Goal: Task Accomplishment & Management: Complete application form

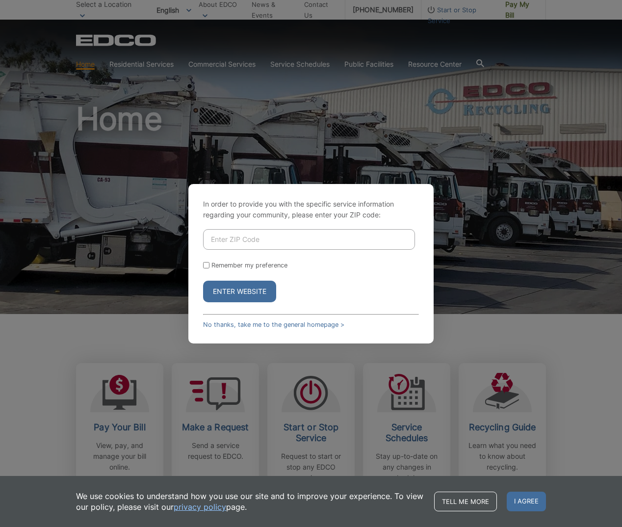
click at [236, 247] on input "Enter ZIP Code" at bounding box center [309, 239] width 212 height 21
type input "92076"
click at [206, 267] on input "Remember my preference" at bounding box center [206, 265] width 6 height 6
checkbox input "true"
click at [245, 295] on button "Enter Website" at bounding box center [239, 292] width 73 height 22
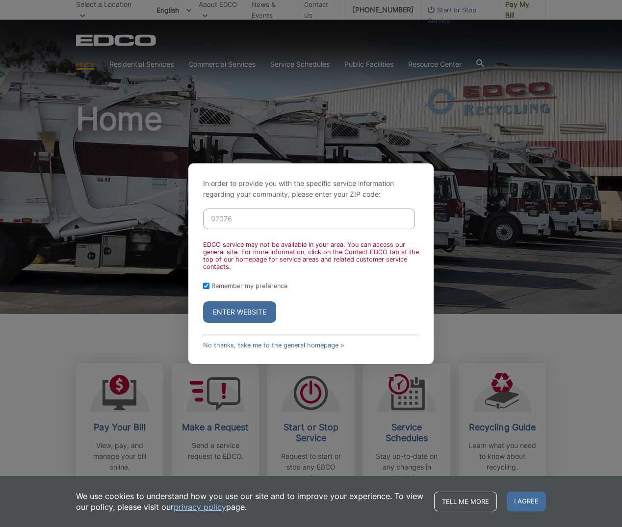
drag, startPoint x: 225, startPoint y: 219, endPoint x: 234, endPoint y: 219, distance: 9.3
click at [234, 219] on input "92076" at bounding box center [309, 218] width 212 height 21
type input "92067"
click at [249, 311] on button "Enter Website" at bounding box center [239, 312] width 73 height 22
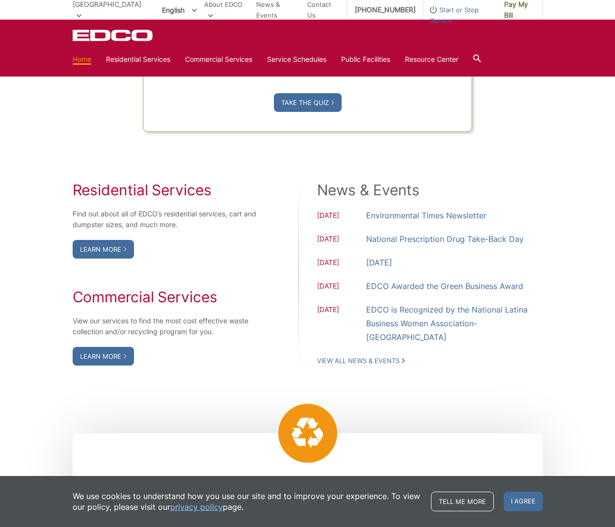
scroll to position [710, 0]
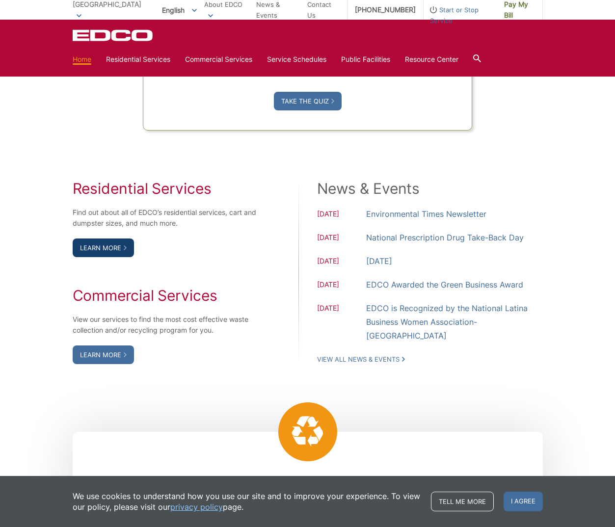
click at [101, 245] on link "Learn More" at bounding box center [103, 247] width 61 height 19
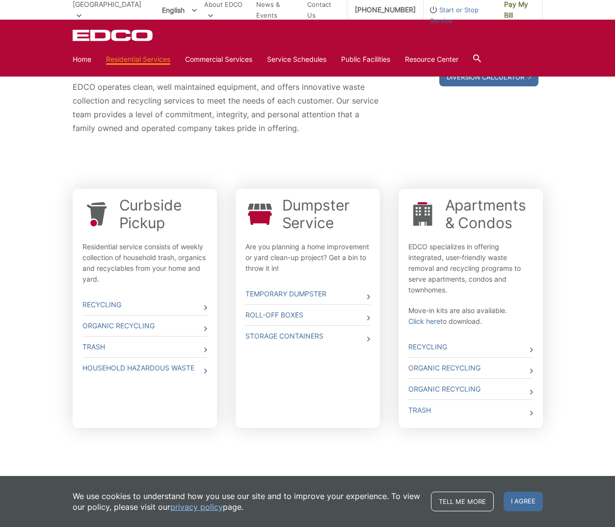
scroll to position [204, 0]
click at [204, 350] on icon at bounding box center [205, 350] width 3 height 5
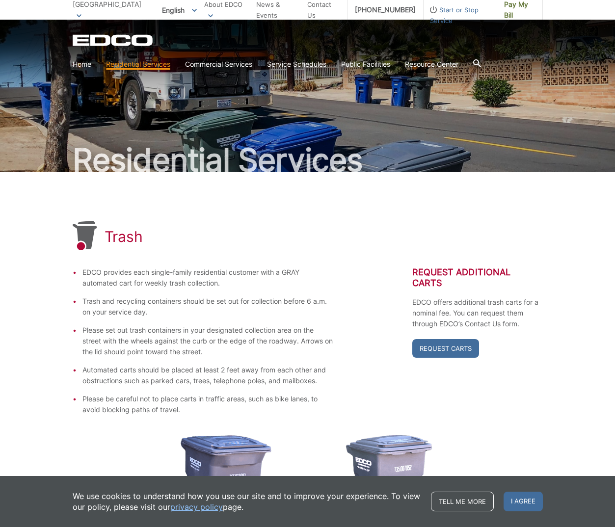
click at [519, 389] on div "Request Additional Carts EDCO offers additional trash carts for a nominal fee. …" at bounding box center [477, 341] width 130 height 148
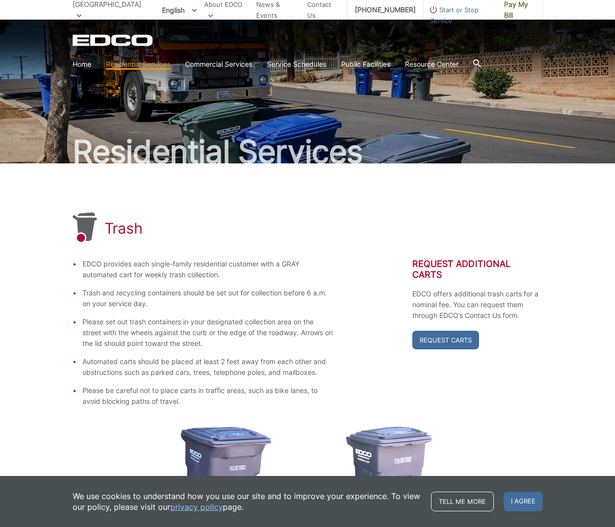
click at [517, 408] on div "Trash EDCO provides each single-family residential customer with a GRAY automat…" at bounding box center [308, 420] width 470 height 514
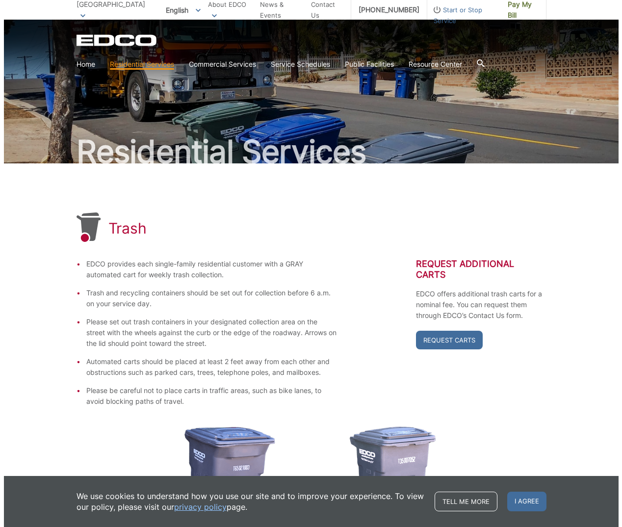
scroll to position [0, 0]
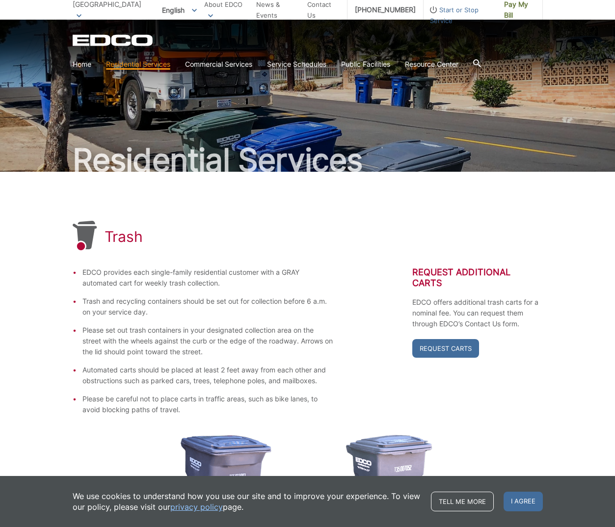
click at [442, 8] on span "Start or Stop Service" at bounding box center [459, 15] width 73 height 22
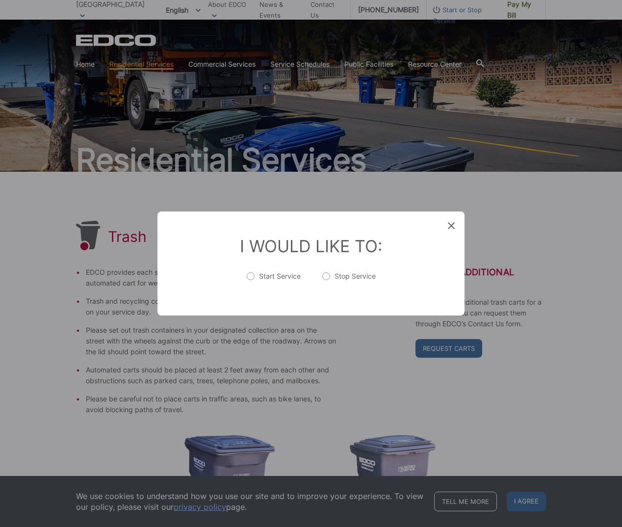
click at [250, 279] on label "Start Service" at bounding box center [274, 281] width 54 height 20
radio input "true"
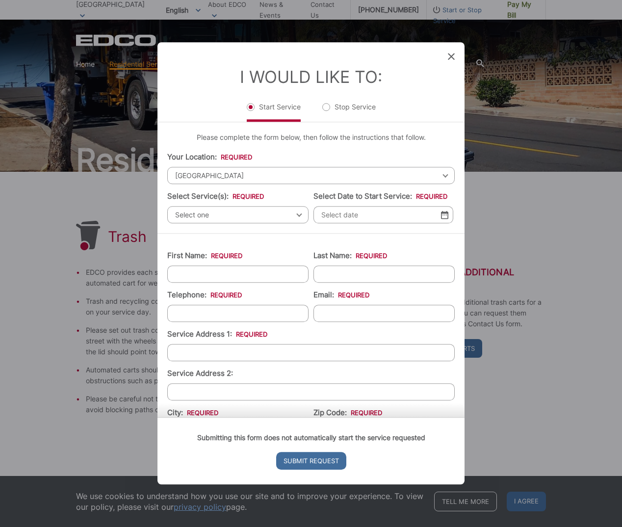
click at [239, 216] on span "Select one" at bounding box center [237, 214] width 141 height 17
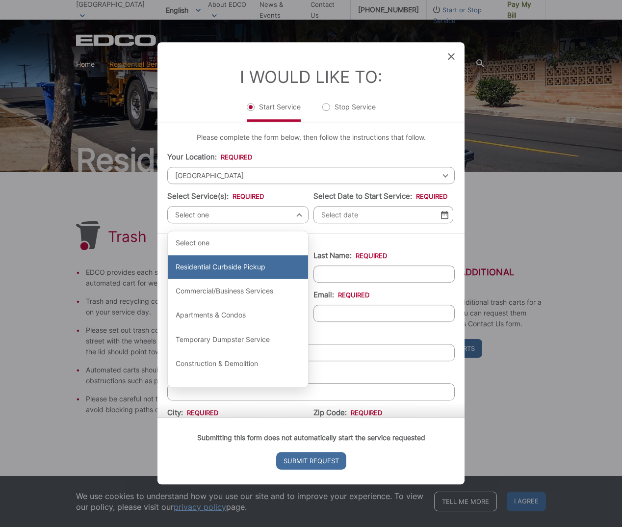
click at [259, 273] on div "Residential Curbside Pickup" at bounding box center [238, 267] width 140 height 24
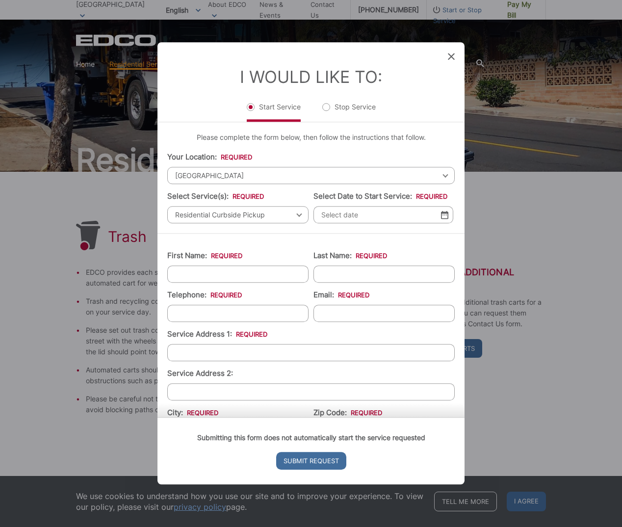
click at [441, 215] on img at bounding box center [444, 214] width 7 height 8
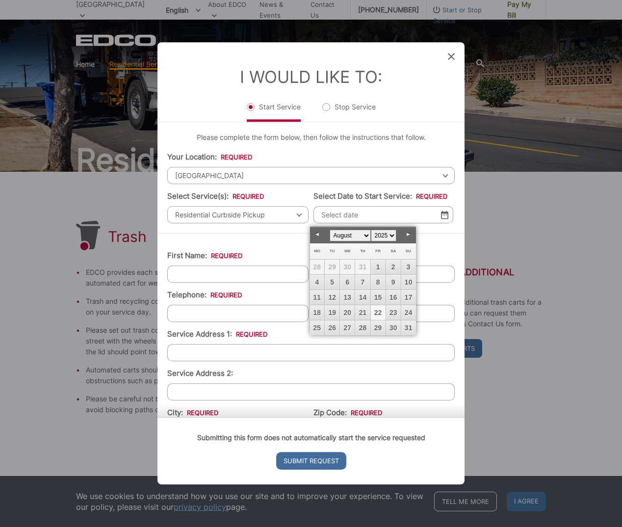
click at [379, 312] on link "22" at bounding box center [378, 312] width 15 height 15
type input "08/22/2025"
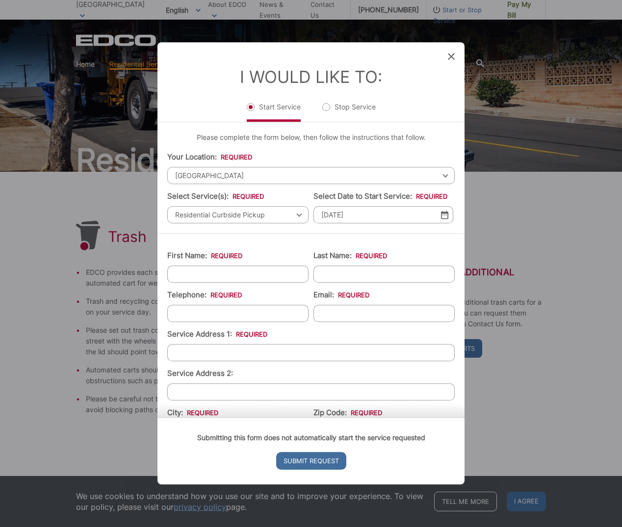
click at [285, 275] on input "First Name: *" at bounding box center [237, 273] width 141 height 17
type input "Steve"
type input "Vai"
type input "8185905196"
type input "pameladancy@aol.com"
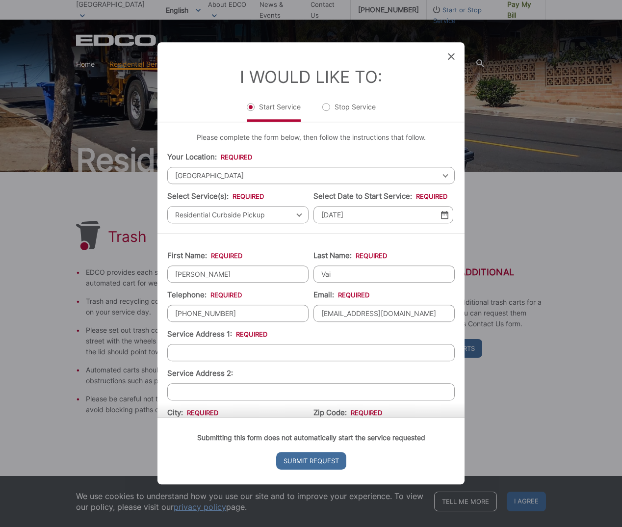
click at [244, 315] on input "(818) 590-5196" at bounding box center [237, 313] width 141 height 17
type input "(818) 723-2176"
click at [252, 355] on input "Service Address 1: *" at bounding box center [310, 352] width 287 height 17
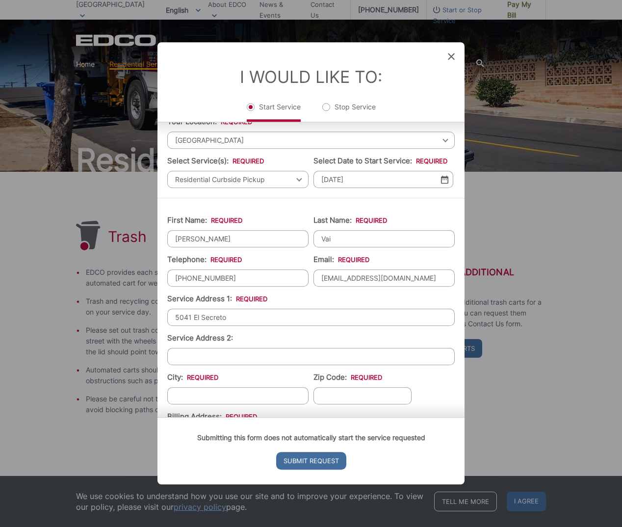
scroll to position [40, 0]
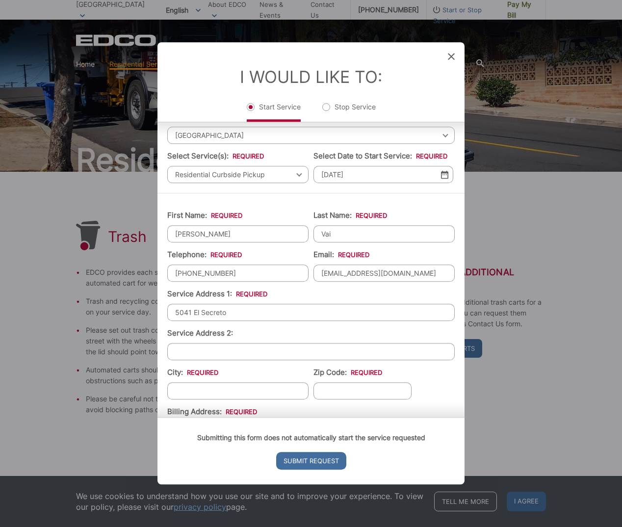
type input "5041 El Secreto"
click at [250, 392] on input "City: *" at bounding box center [237, 390] width 141 height 17
type input "[GEOGRAPHIC_DATA]"
type input "92067"
type input "5041 EL SECRETO"
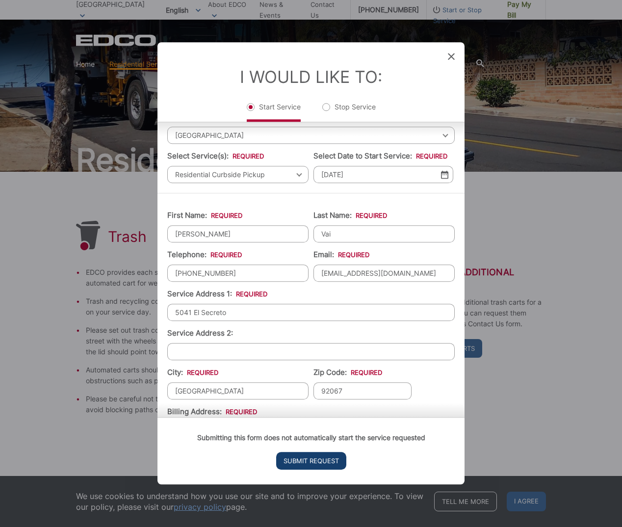
click at [329, 461] on input "Submit Request" at bounding box center [311, 461] width 70 height 18
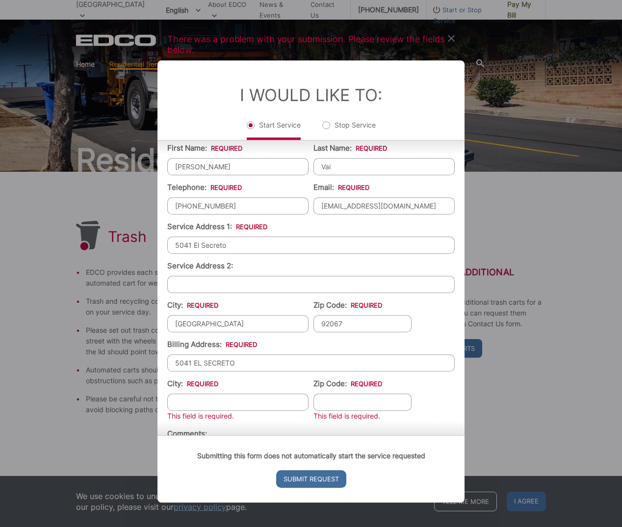
scroll to position [197, 0]
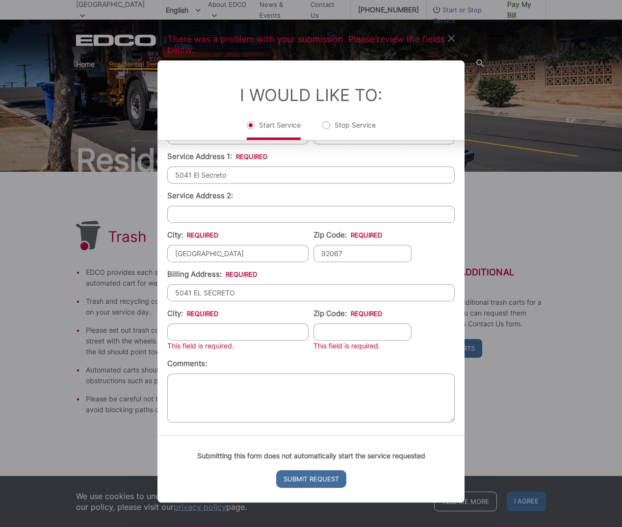
click at [329, 386] on textarea "Comments:" at bounding box center [310, 397] width 287 height 49
click at [252, 336] on input "City: *" at bounding box center [237, 331] width 141 height 17
type input "[GEOGRAPHIC_DATA]"
type input "92067"
click at [235, 387] on textarea "Comments:" at bounding box center [310, 397] width 287 height 49
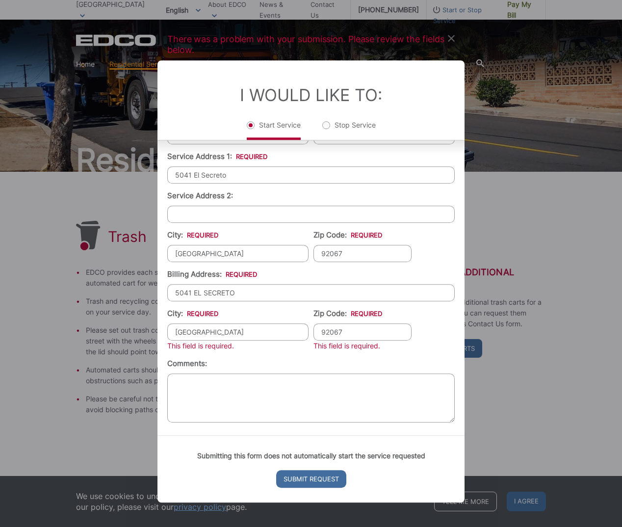
scroll to position [195, 0]
click at [188, 386] on textarea "I woild like to" at bounding box center [310, 398] width 287 height 49
click at [248, 386] on textarea "I would like to" at bounding box center [310, 398] width 287 height 49
drag, startPoint x: 363, startPoint y: 382, endPoint x: 322, endPoint y: 387, distance: 42.0
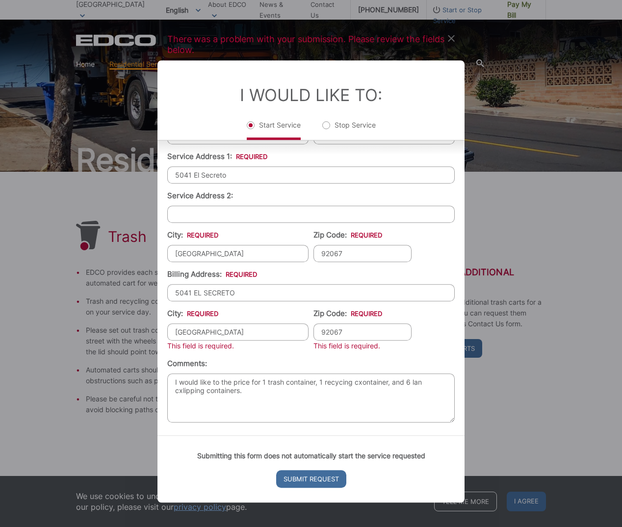
click at [361, 383] on textarea "I would like to the price for 1 trash container, 1 recycing cxontainer, and 6 l…" at bounding box center [310, 397] width 287 height 49
click at [416, 378] on textarea "I would like to the price for 1 trash container, 1 recycing container, and 6 la…" at bounding box center [310, 397] width 287 height 49
click at [181, 389] on textarea "I would like to the price for 1 trash container, 1 recycing container, and 6 la…" at bounding box center [310, 397] width 287 height 49
type textarea "I would like to the price for 1 trash container, 1 recycing container, and 6 la…"
